Goal: Obtain resource: Download file/media

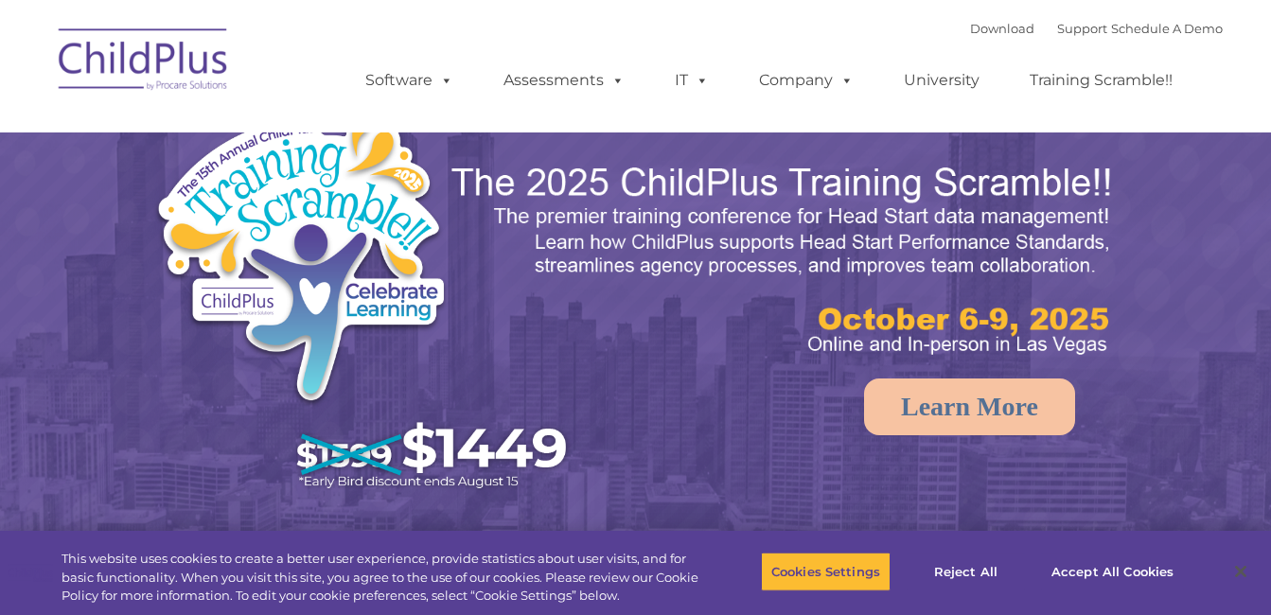
select select "MEDIUM"
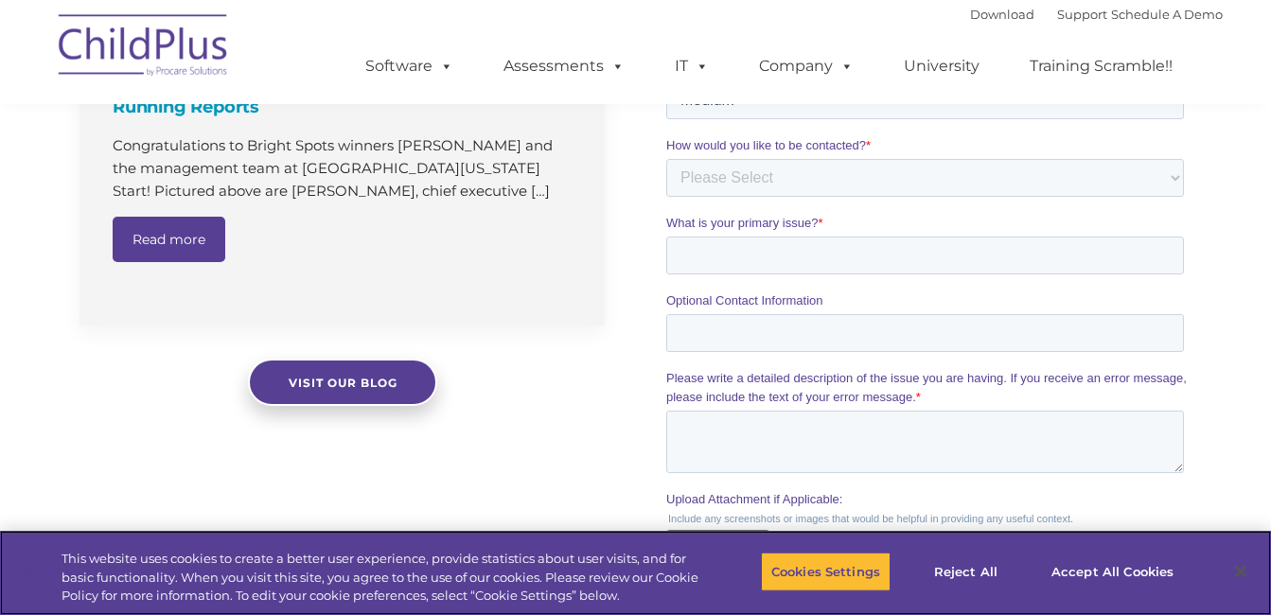
scroll to position [1549, 0]
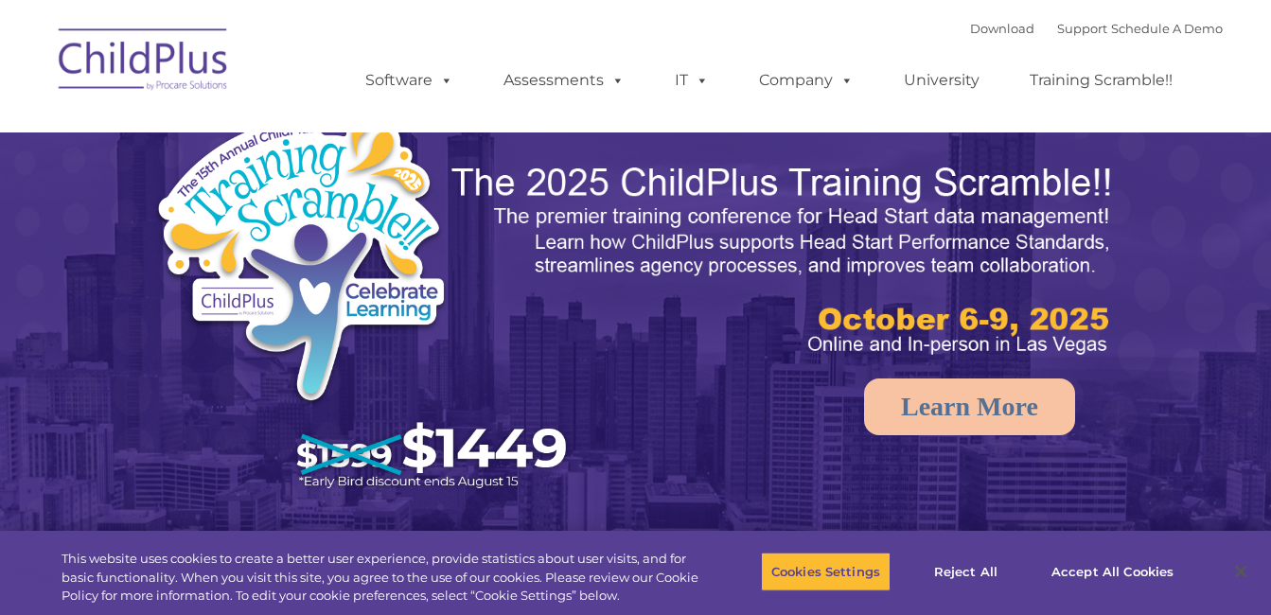
select select "MEDIUM"
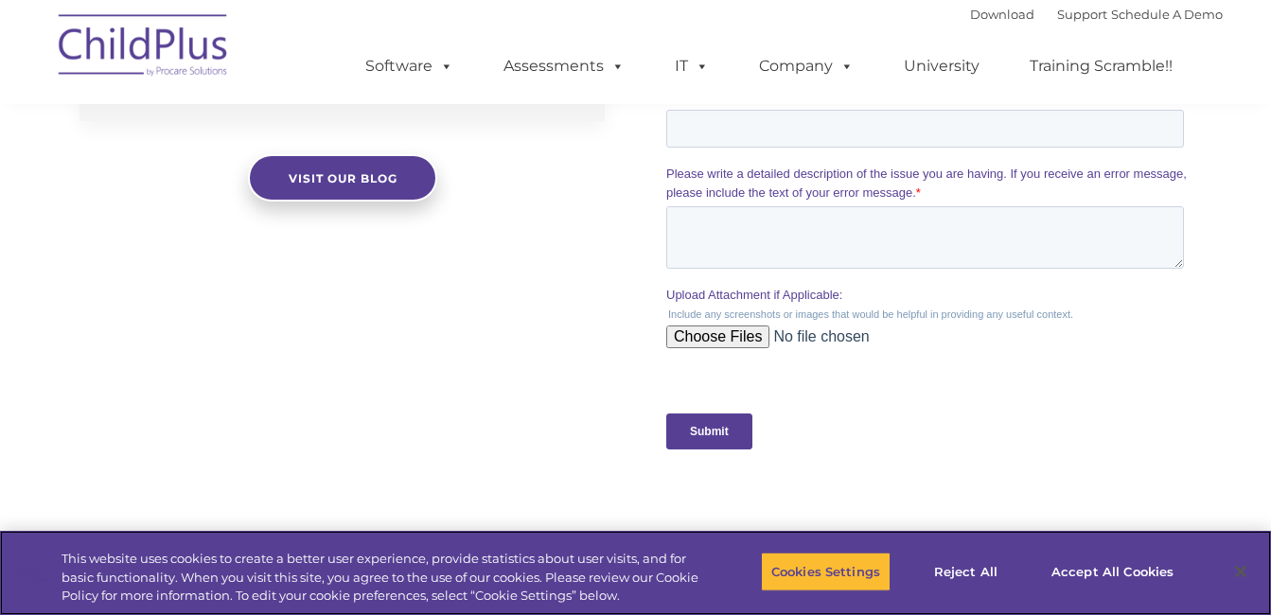
scroll to position [1875, 0]
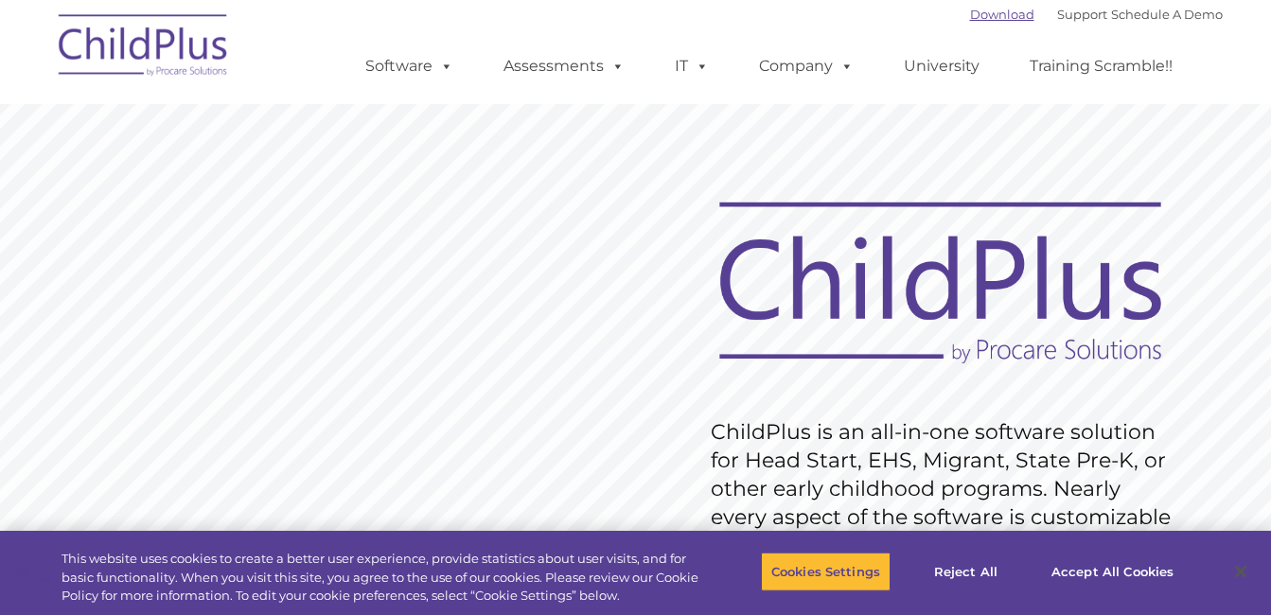
click at [991, 20] on link "Download" at bounding box center [1002, 14] width 64 height 15
